Goal: Task Accomplishment & Management: Manage account settings

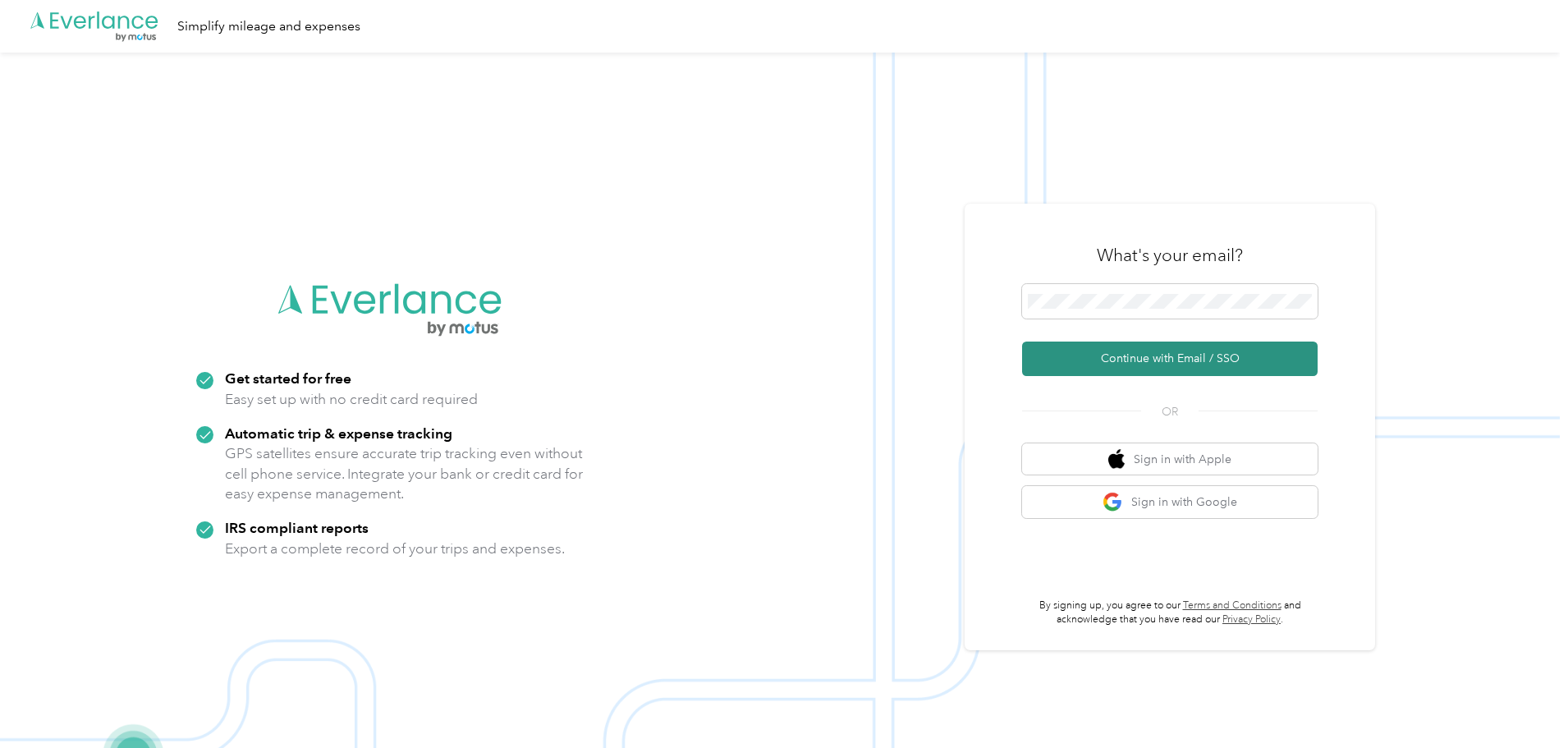
click at [1240, 368] on button "Continue with Email / SSO" at bounding box center [1169, 358] width 295 height 35
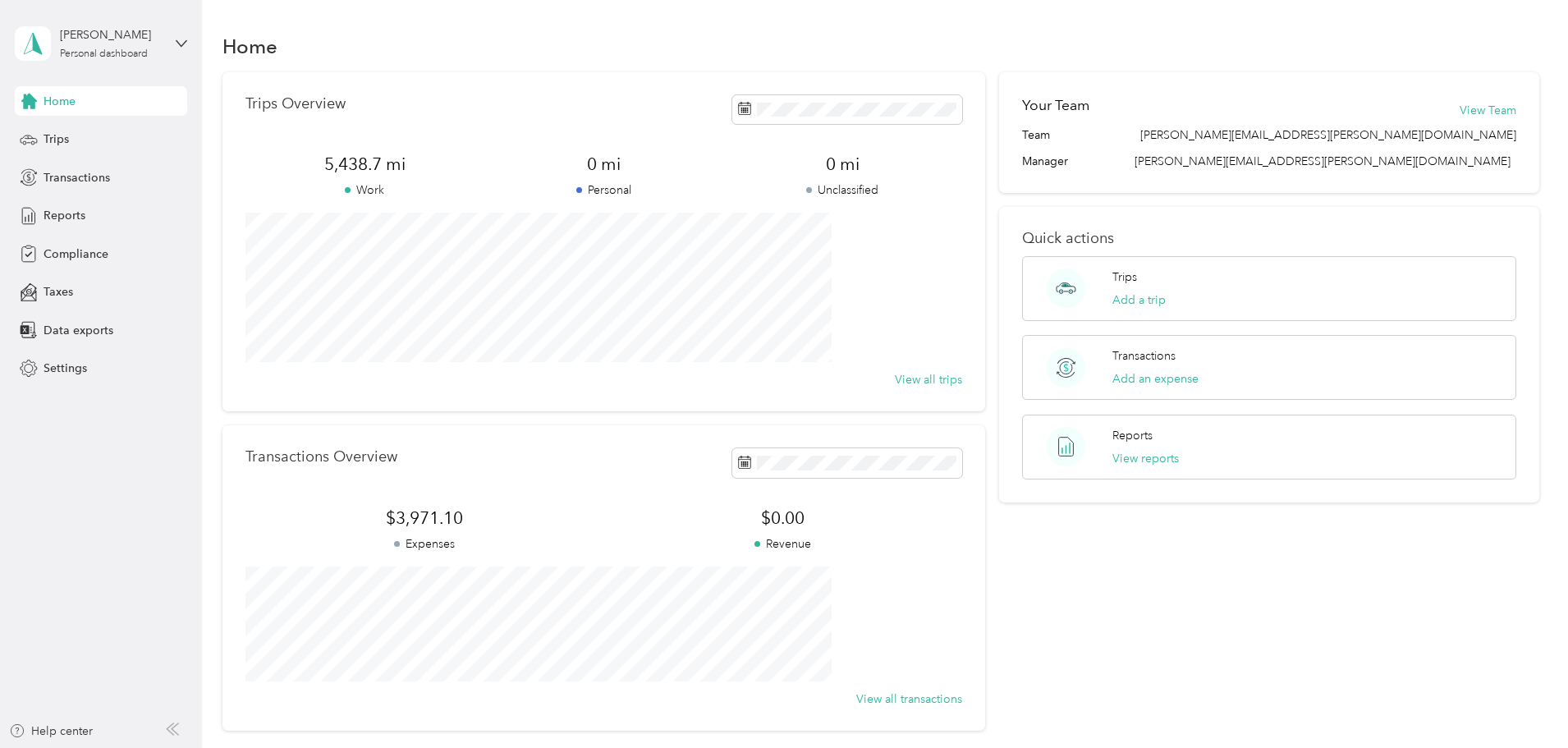
click at [1506, 217] on div "Trips Overview 5,438.7 mi Work 0 mi Personal 0 mi Unclassified View all trips T…" at bounding box center [881, 402] width 1318 height 659
click at [903, 118] on span at bounding box center [847, 110] width 230 height 29
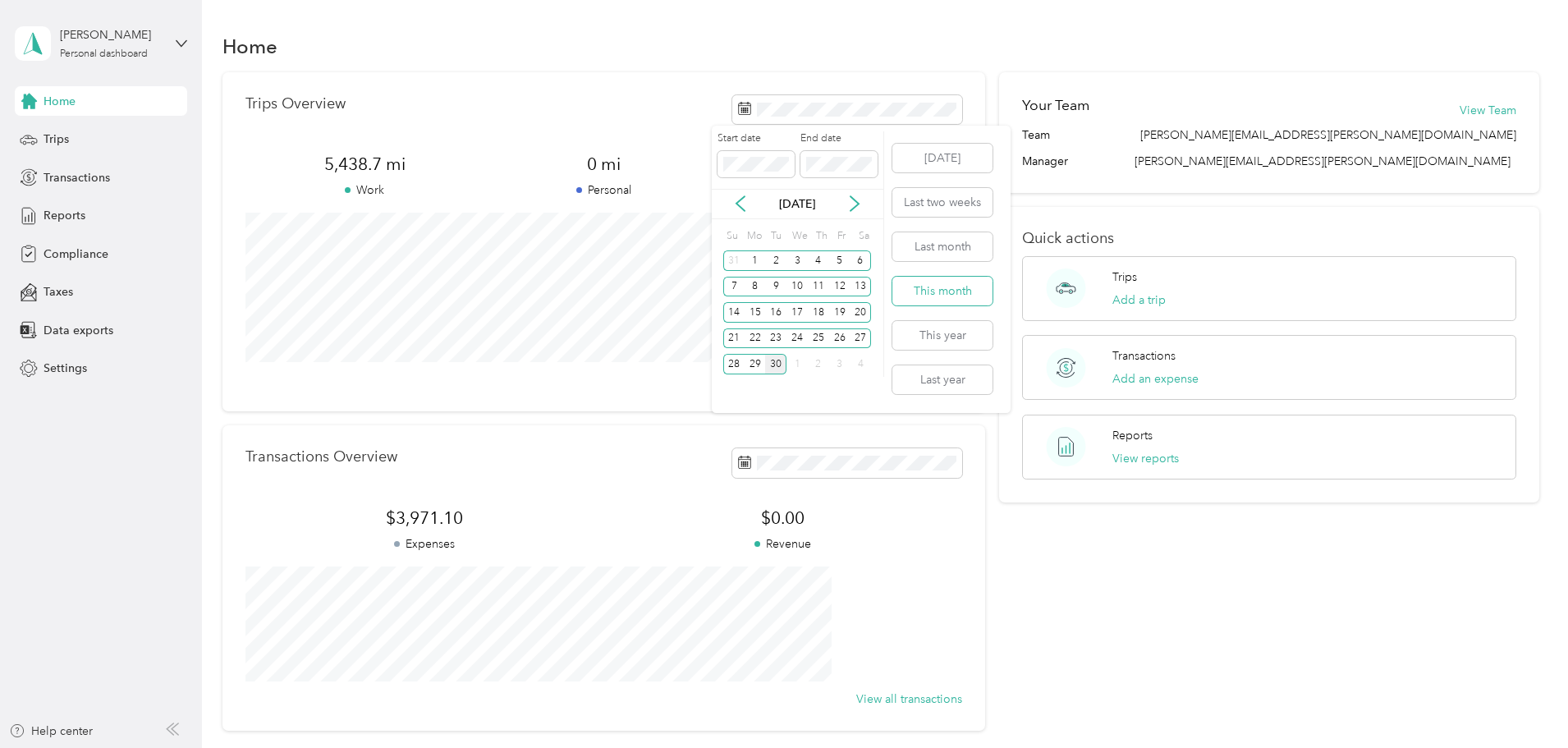
click at [962, 292] on button "This month" at bounding box center [943, 291] width 100 height 29
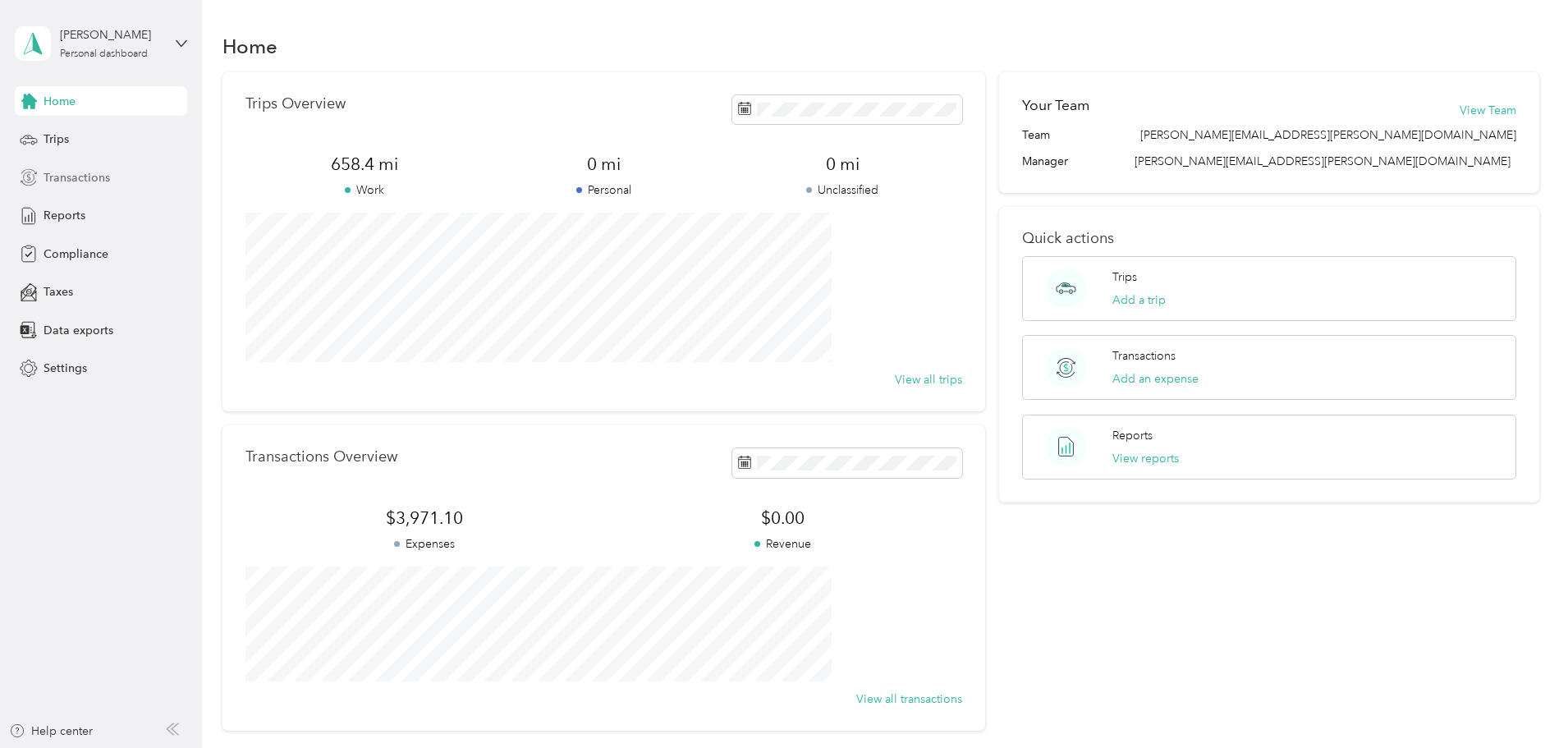
click at [68, 180] on span "Transactions" at bounding box center [76, 177] width 66 height 17
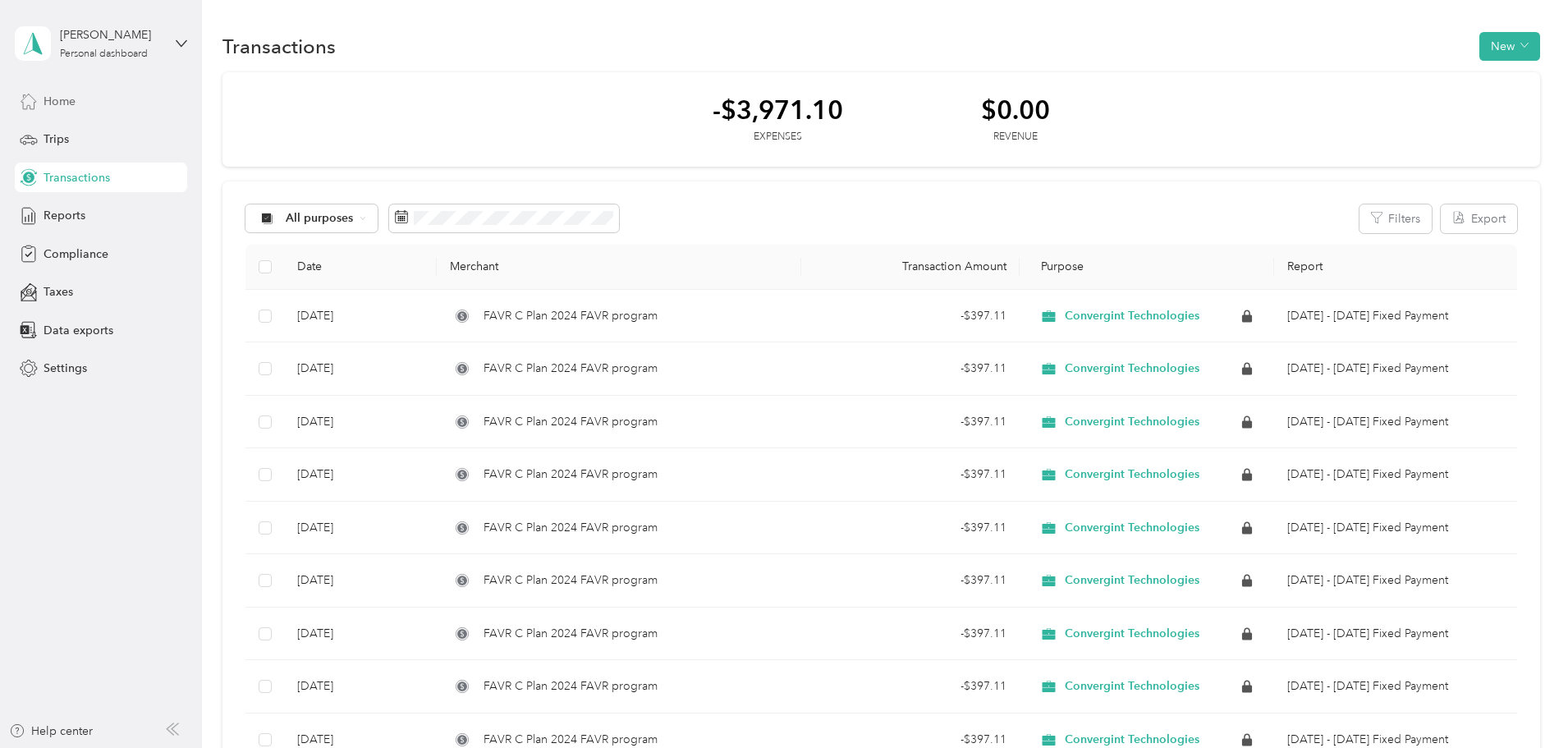
click at [64, 104] on span "Home" at bounding box center [59, 101] width 32 height 17
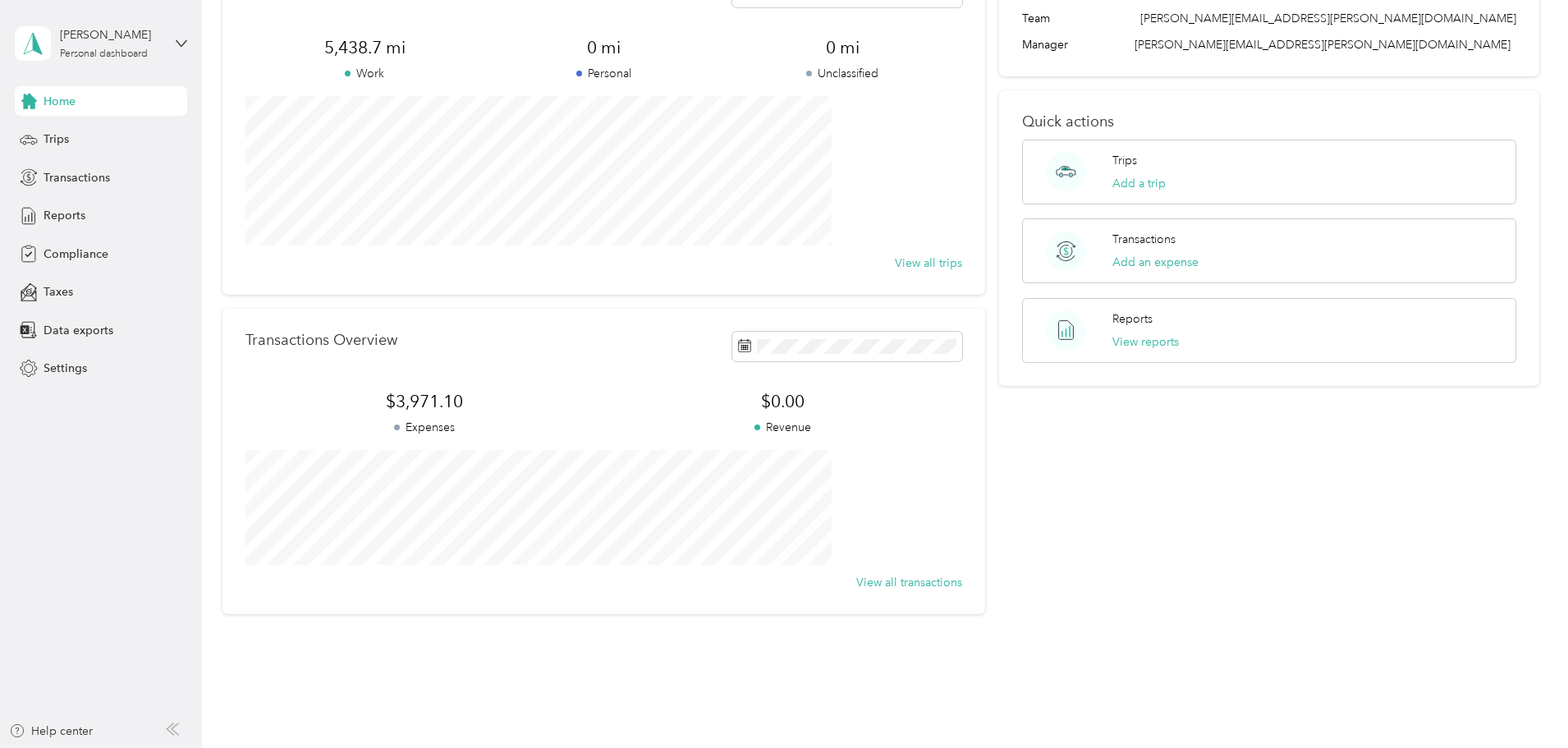
scroll to position [152, 0]
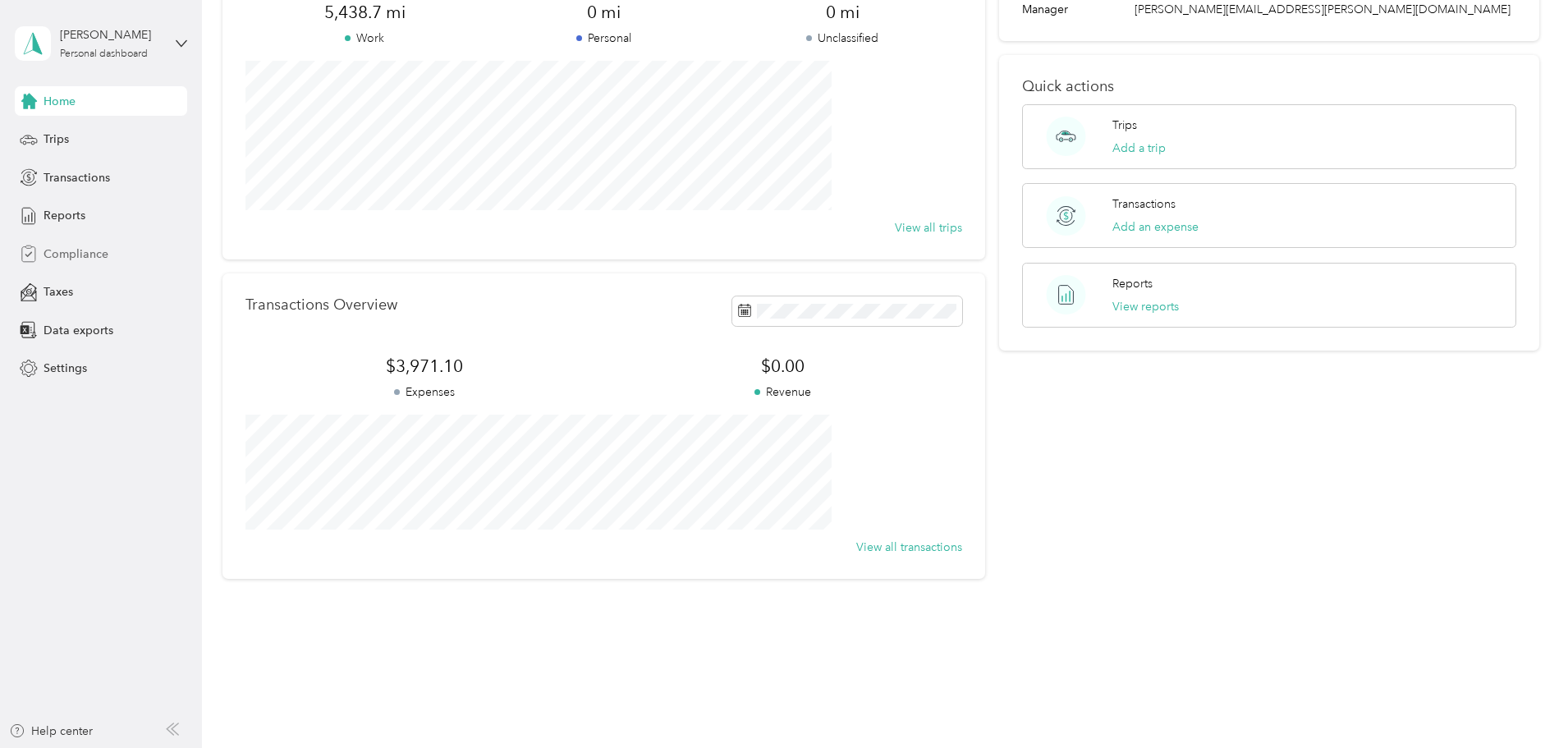
click at [65, 251] on span "Compliance" at bounding box center [76, 254] width 64 height 17
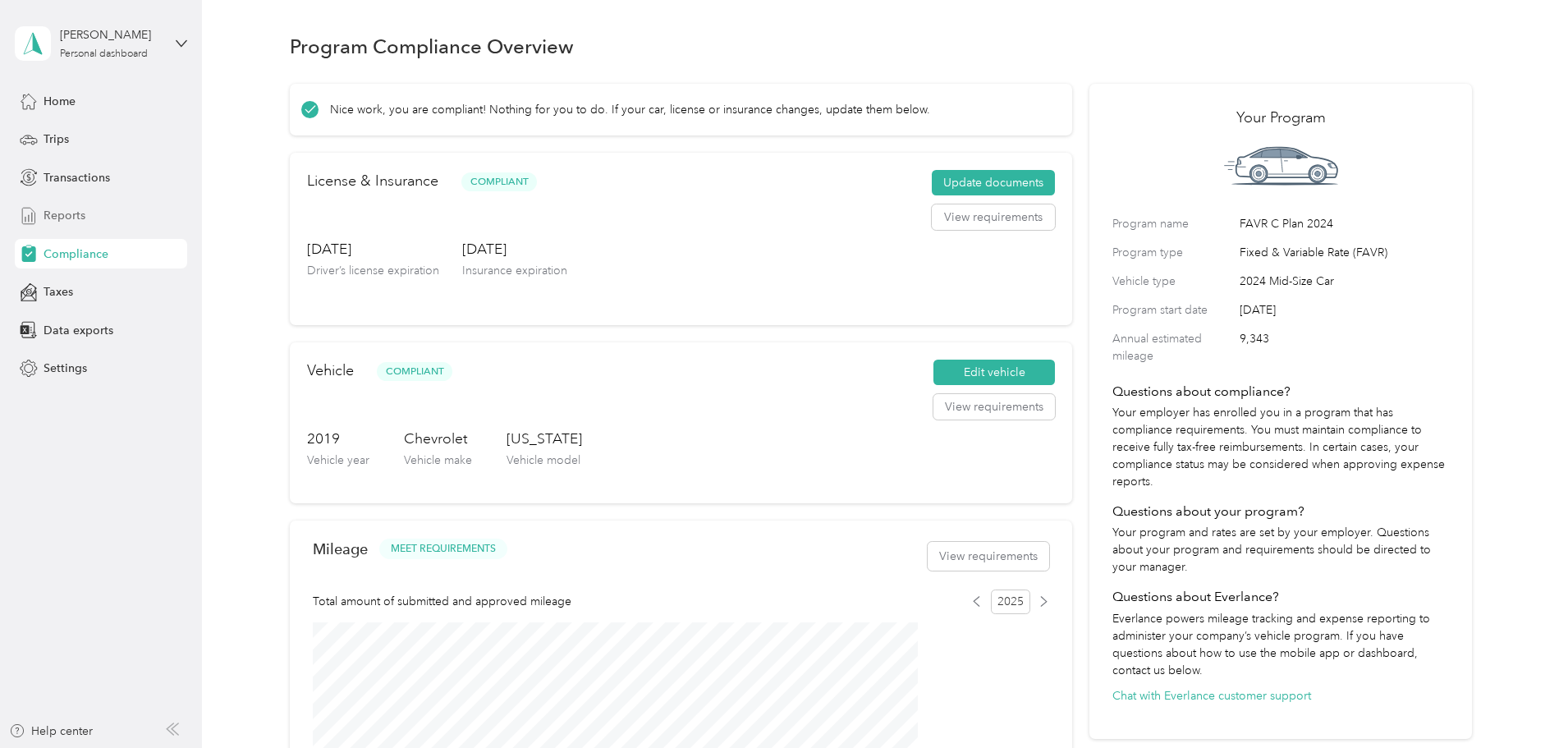
click at [53, 213] on span "Reports" at bounding box center [64, 216] width 42 height 17
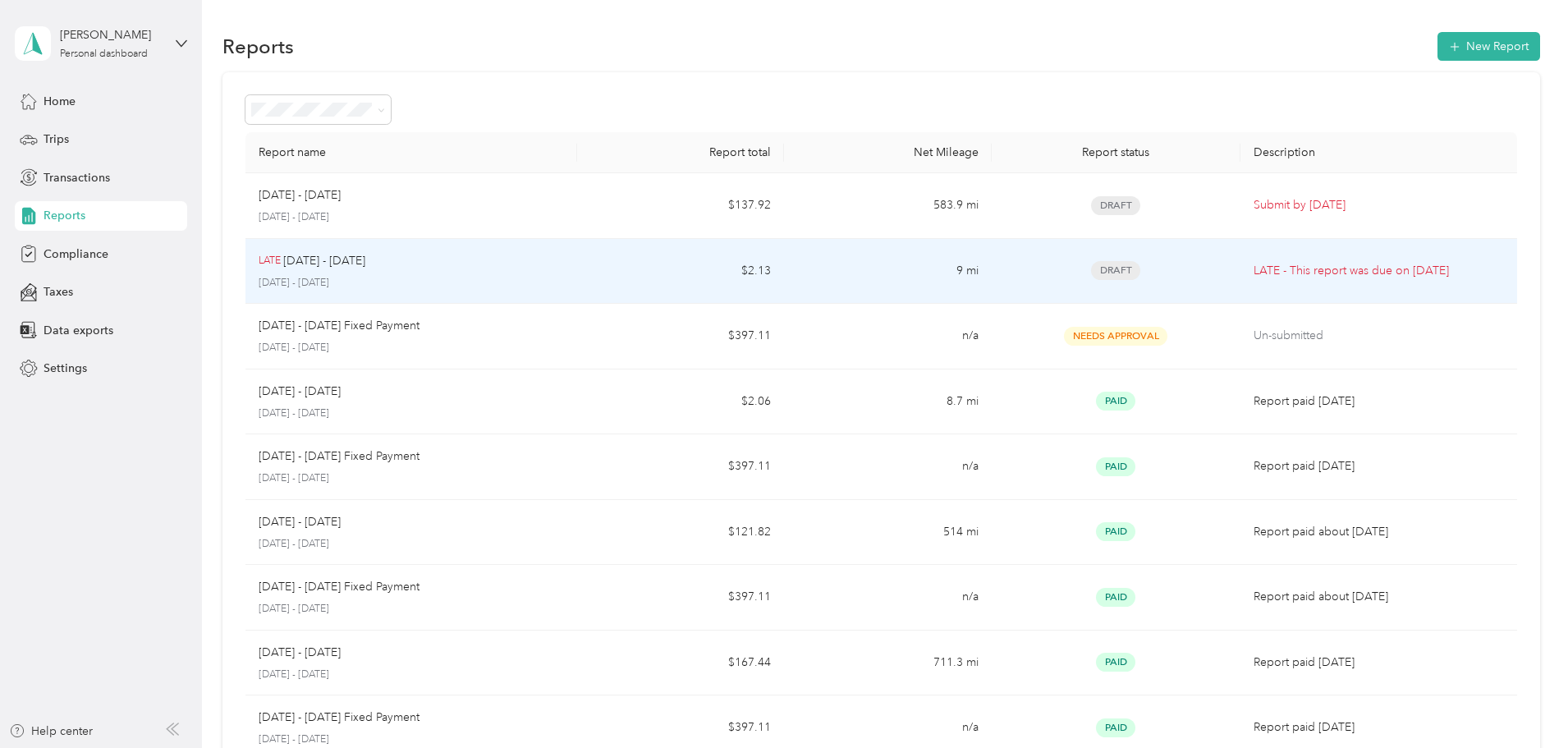
click at [1091, 269] on span "Draft" at bounding box center [1116, 271] width 49 height 19
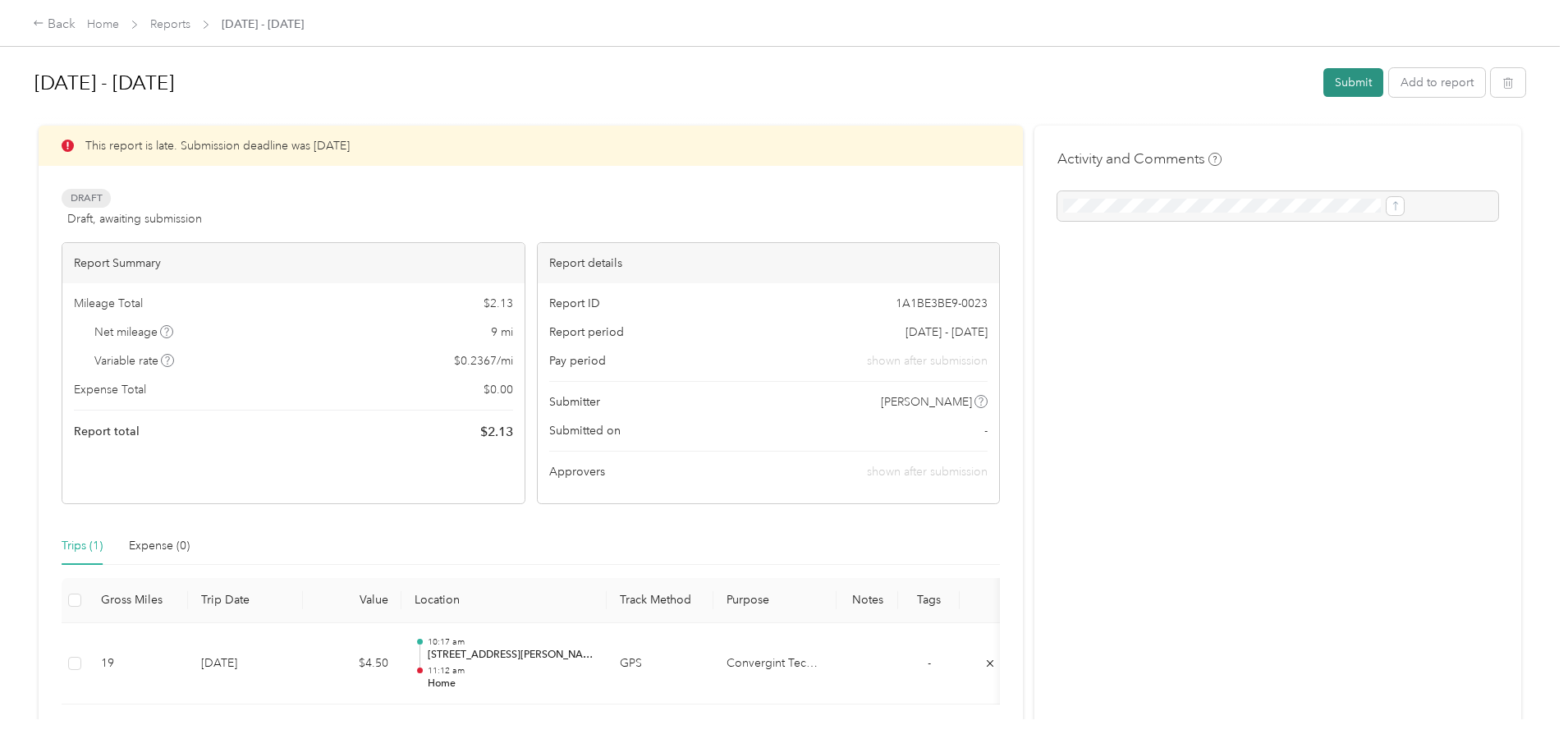
click at [1323, 82] on button "Submit" at bounding box center [1352, 82] width 60 height 29
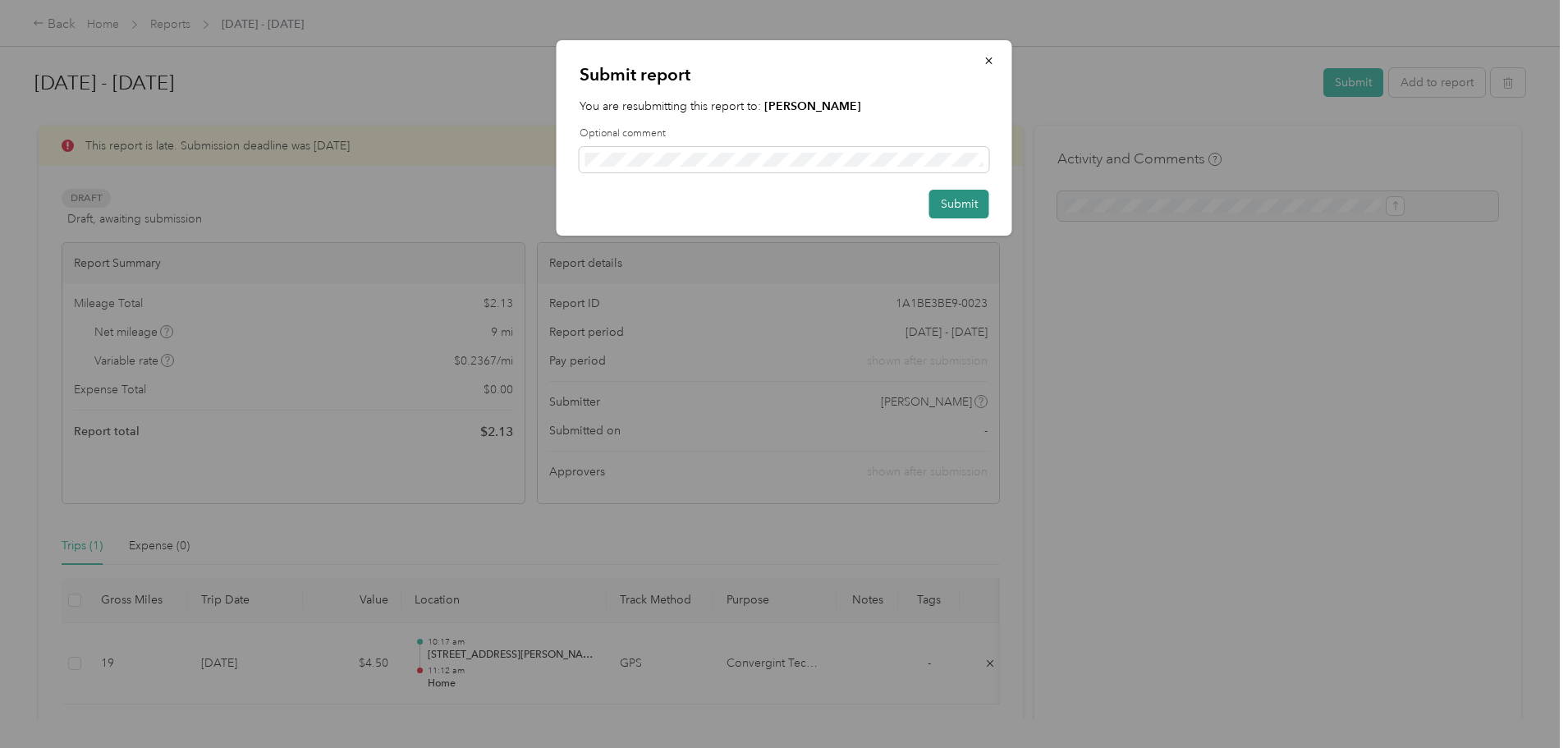
click at [954, 209] on button "Submit" at bounding box center [959, 204] width 60 height 29
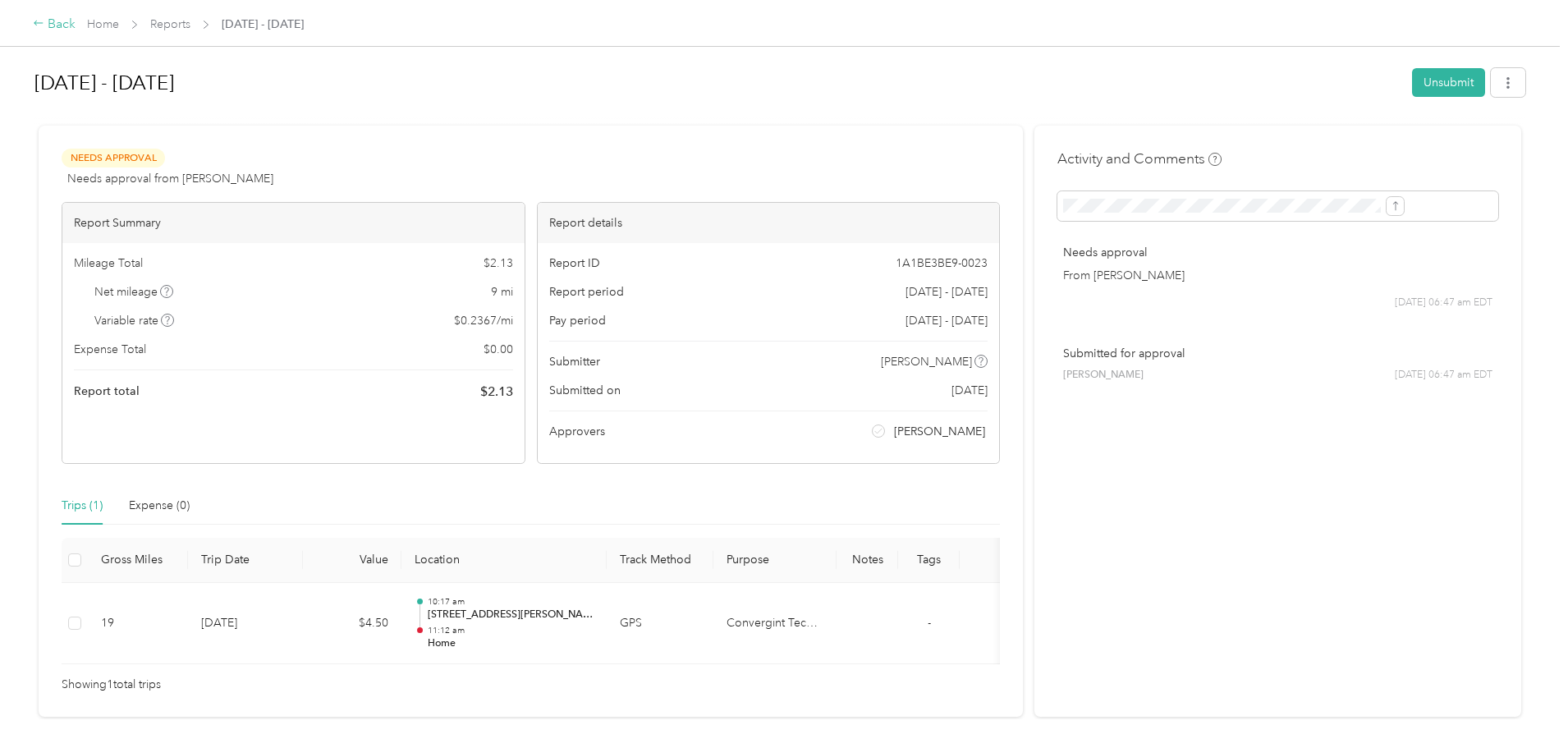
click at [76, 20] on div "Back" at bounding box center [54, 24] width 42 height 20
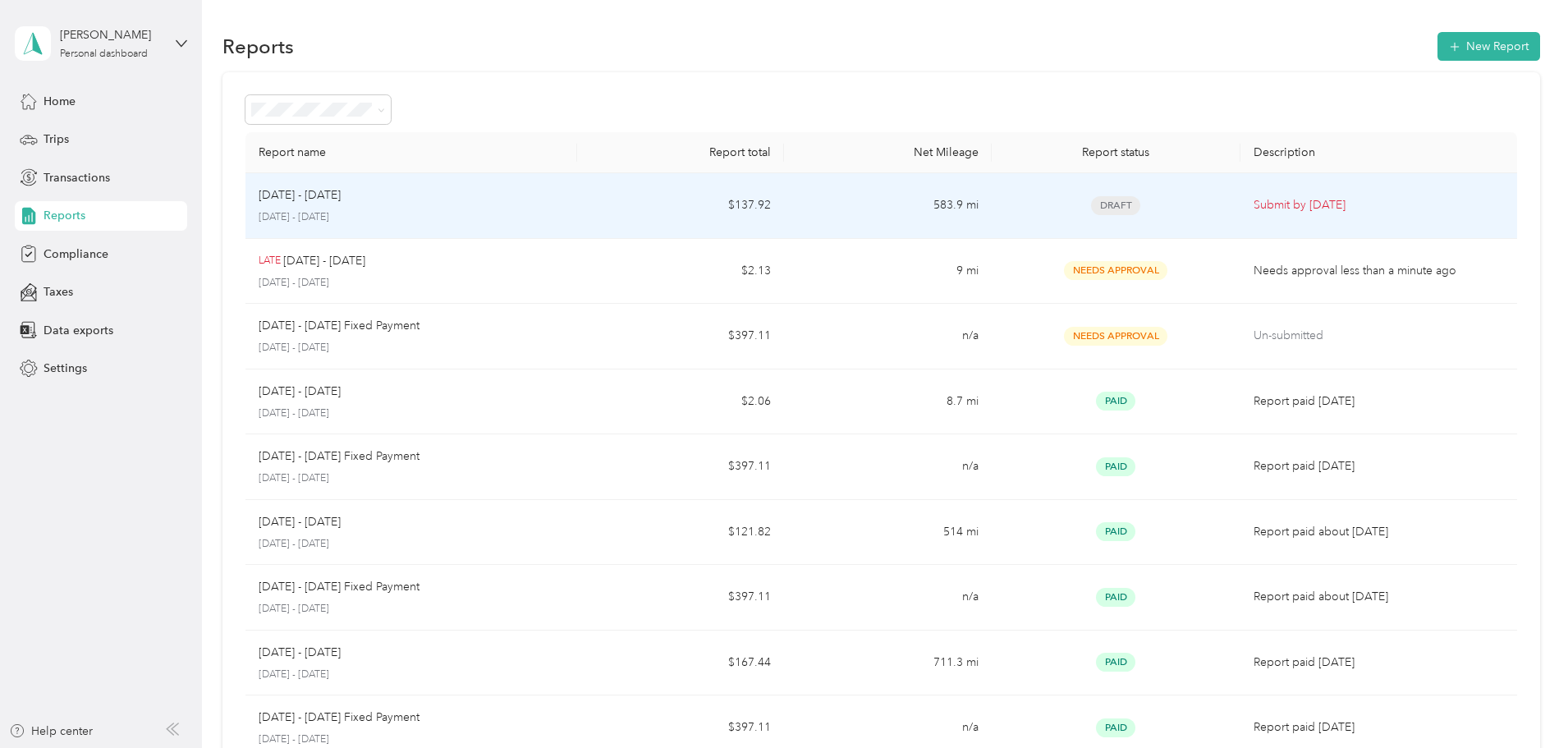
click at [1091, 208] on span "Draft" at bounding box center [1116, 205] width 49 height 19
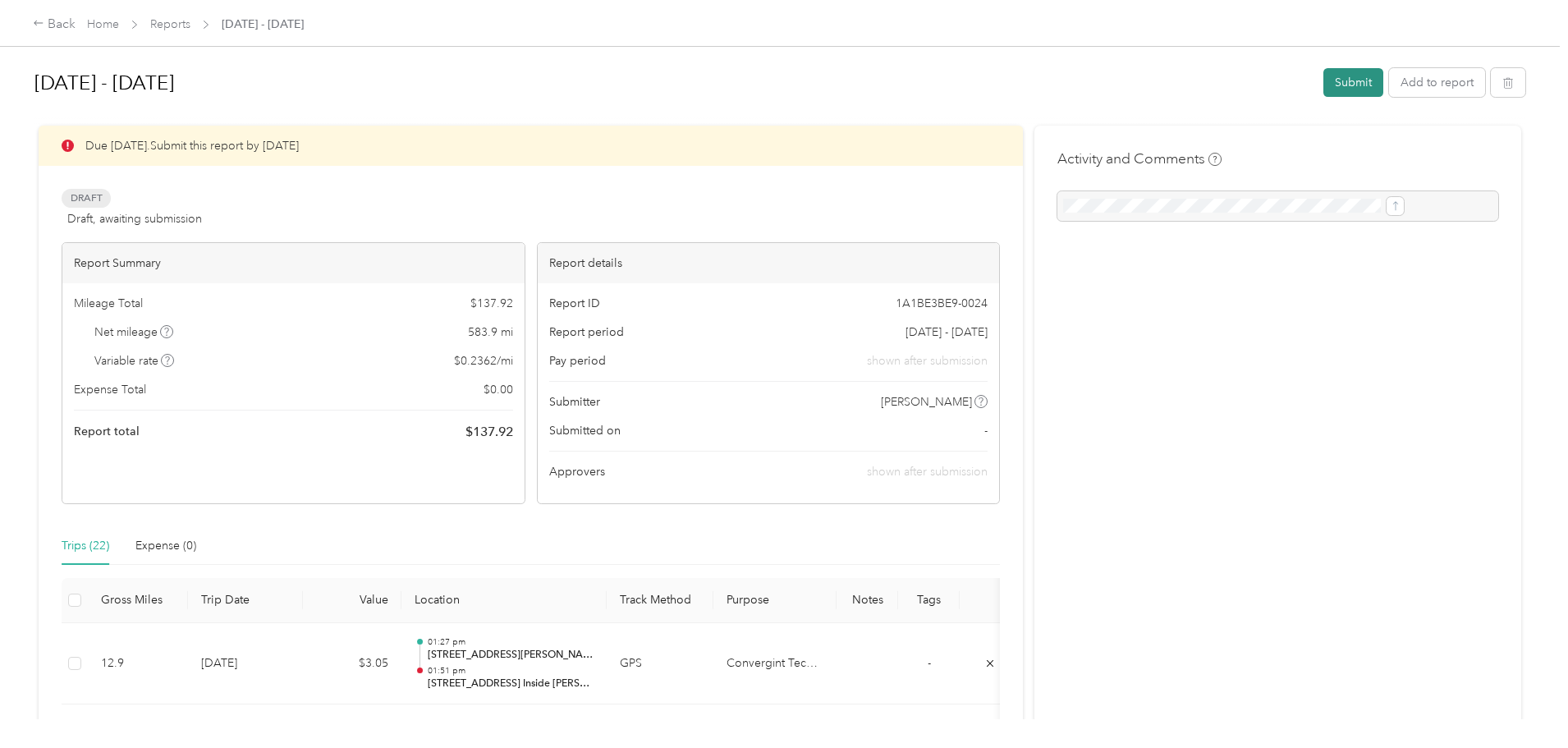
click at [1323, 83] on button "Submit" at bounding box center [1352, 82] width 60 height 29
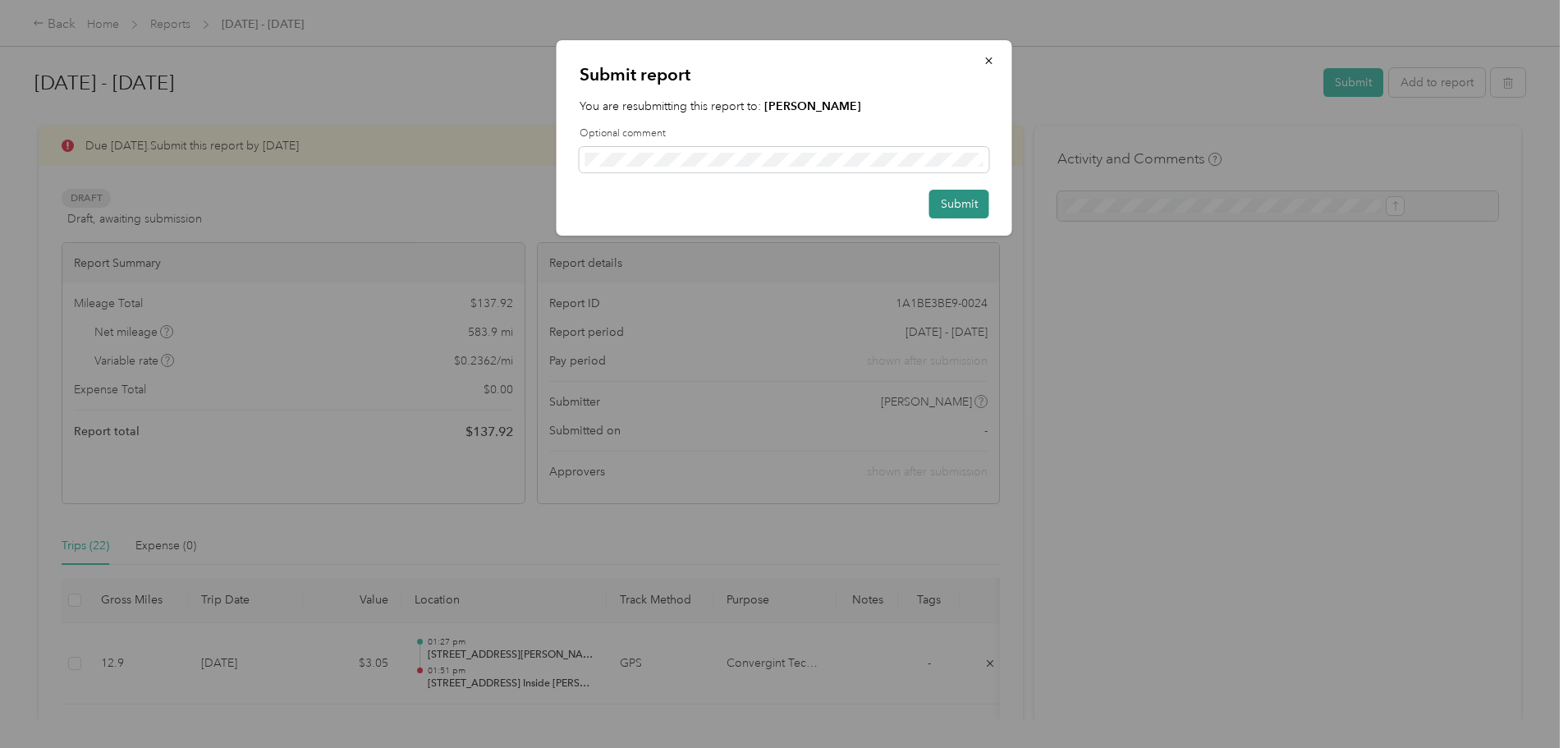
click at [959, 202] on button "Submit" at bounding box center [959, 204] width 60 height 29
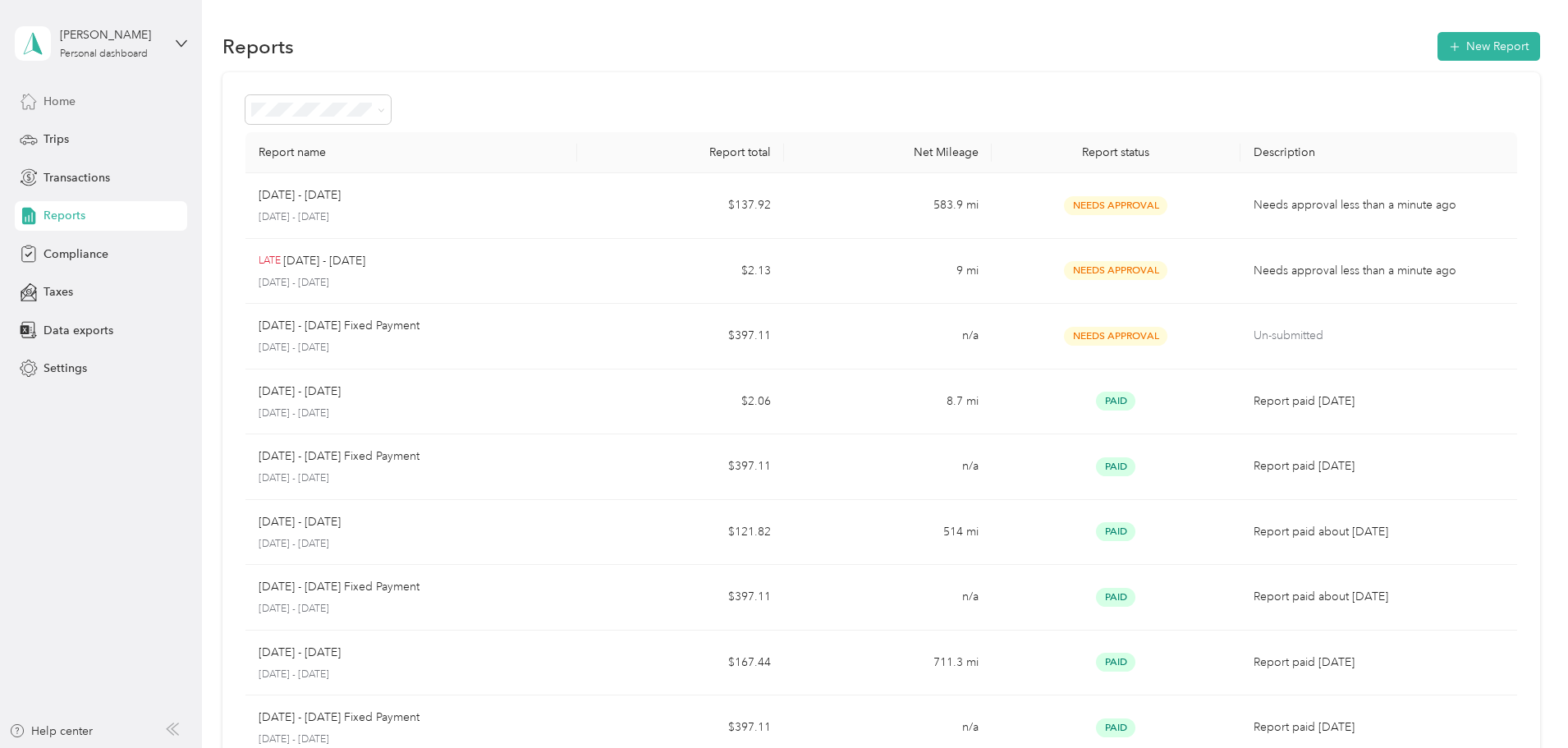
click at [64, 99] on span "Home" at bounding box center [59, 101] width 32 height 17
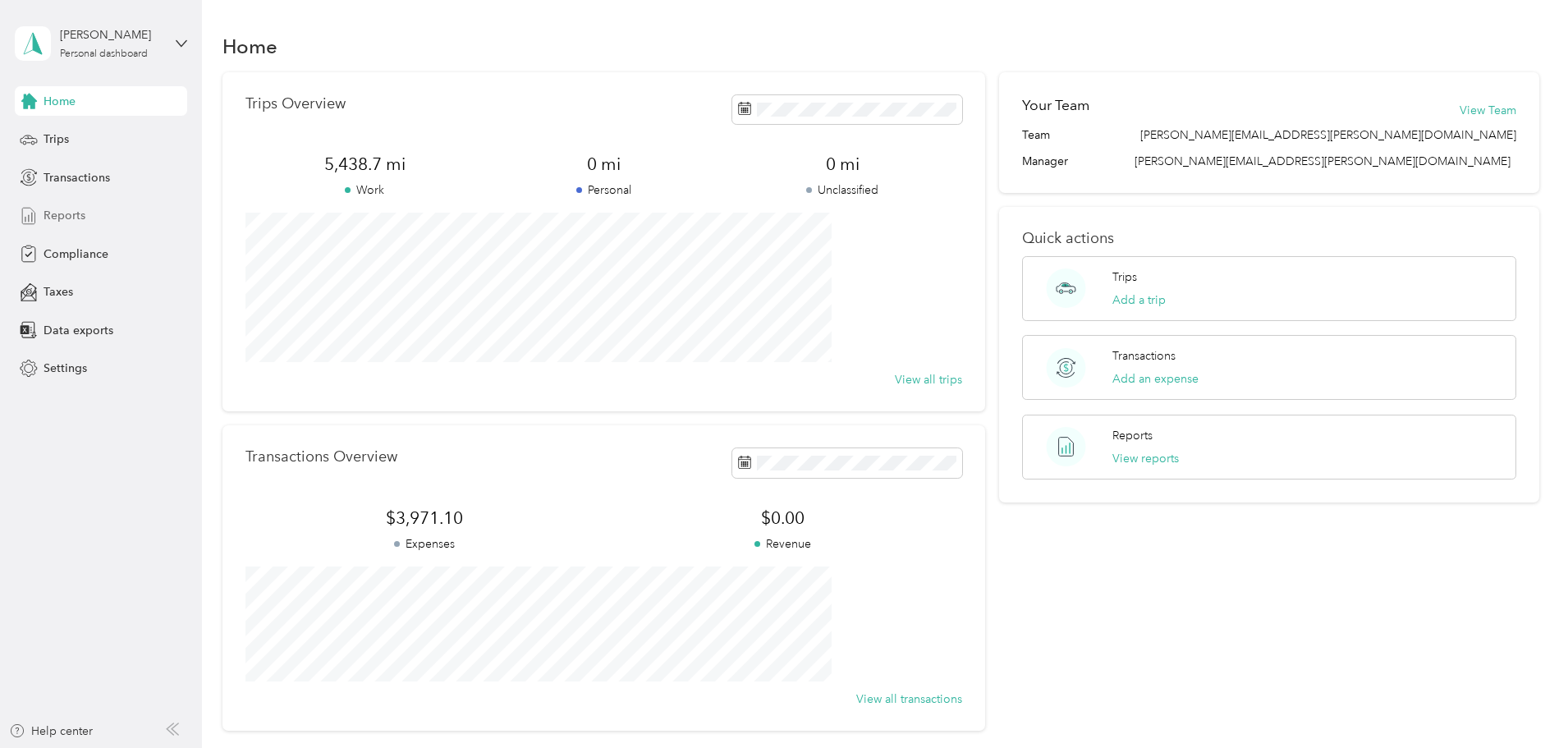
click at [64, 219] on span "Reports" at bounding box center [64, 216] width 42 height 17
